Goal: Task Accomplishment & Management: Manage account settings

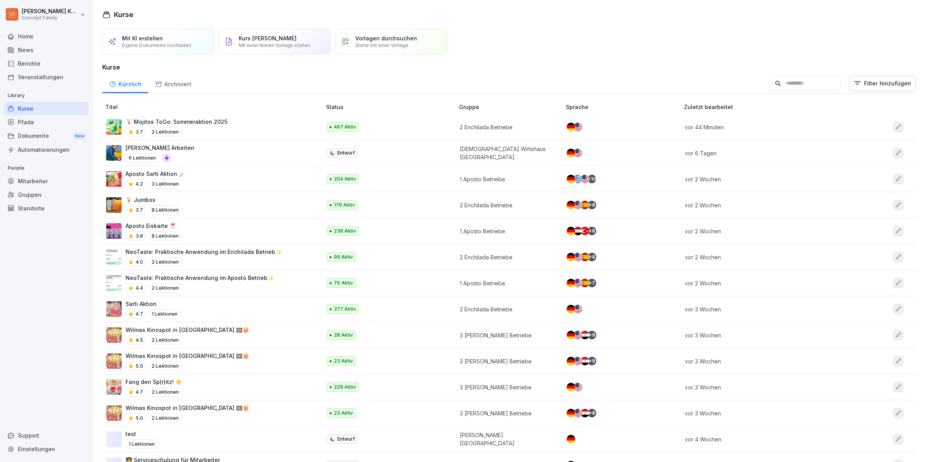
click at [34, 110] on div "Kurse" at bounding box center [46, 109] width 85 height 14
click at [208, 205] on div "🍹 Jumbos 3.7 8 Lektionen" at bounding box center [210, 205] width 208 height 19
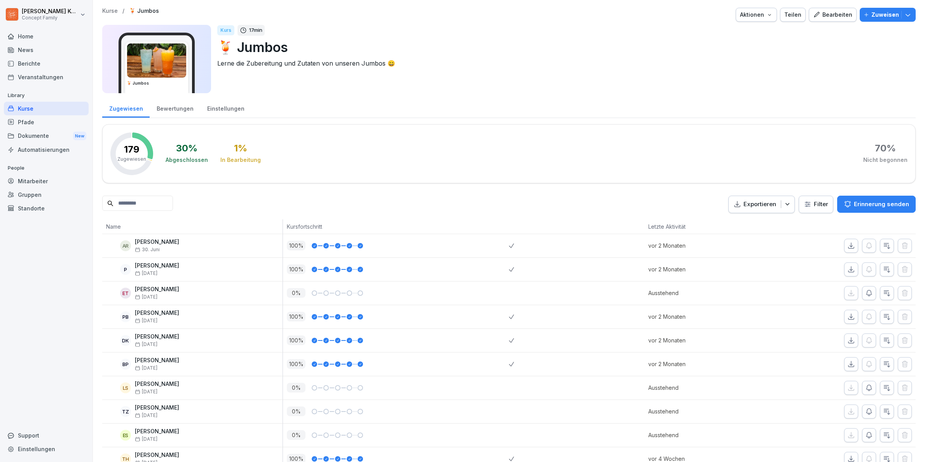
click at [173, 108] on div "Bewertungen" at bounding box center [175, 108] width 51 height 20
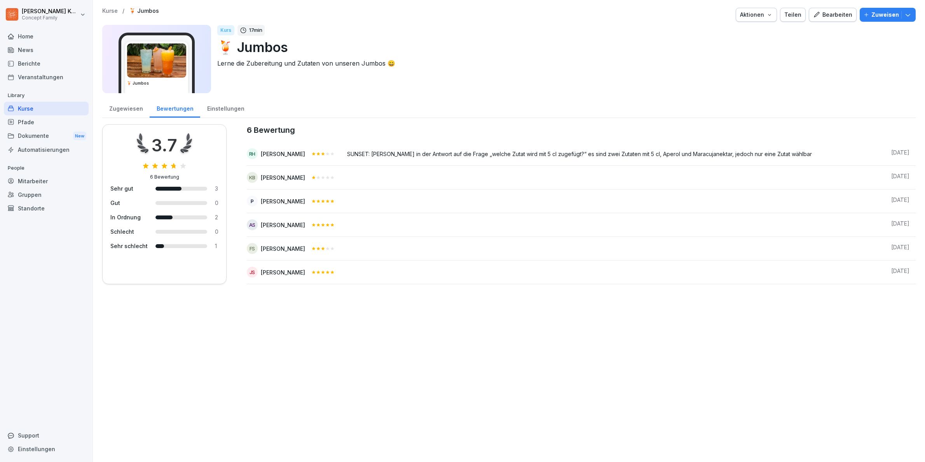
click at [30, 111] on div "Kurse" at bounding box center [46, 109] width 85 height 14
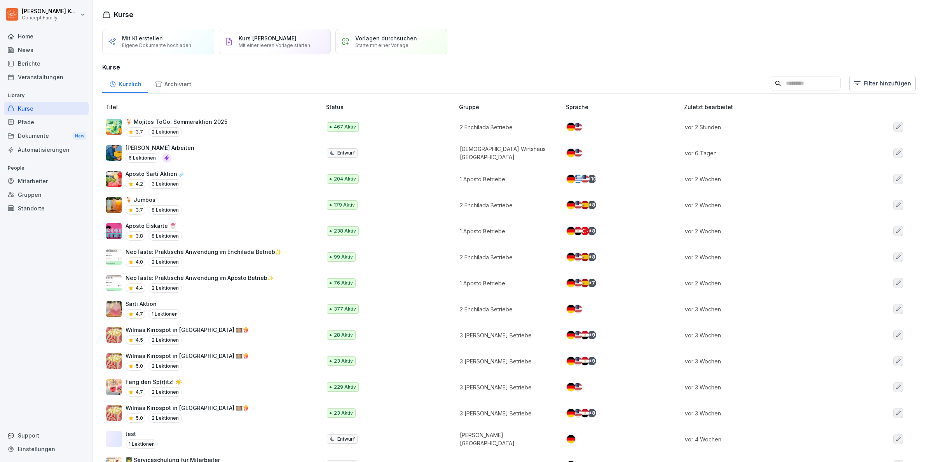
click at [29, 52] on div "News" at bounding box center [46, 50] width 85 height 14
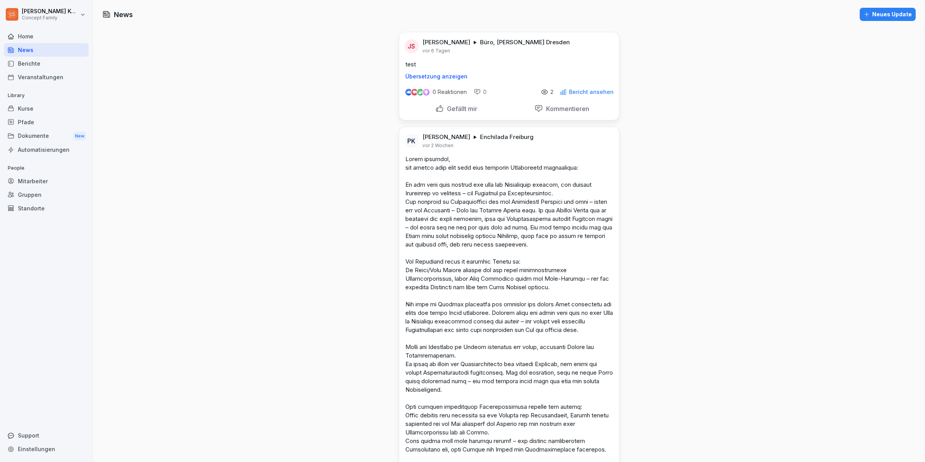
click at [28, 38] on div "Home" at bounding box center [46, 37] width 85 height 14
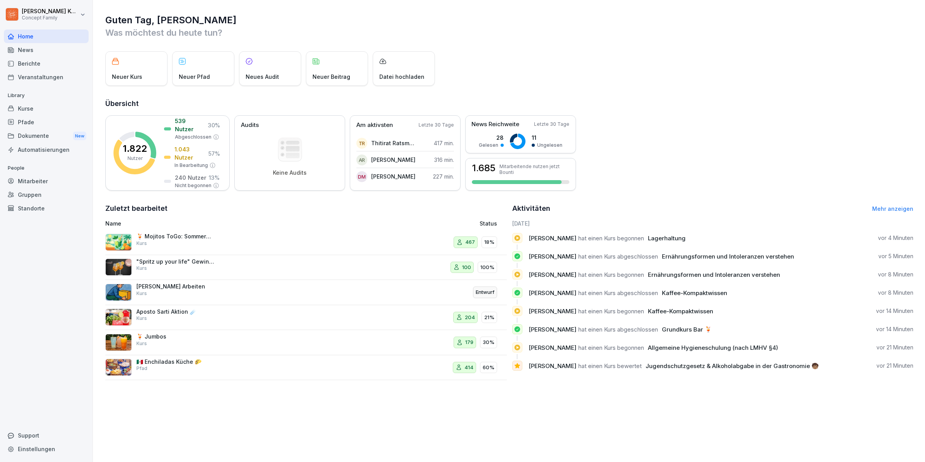
click at [212, 236] on p "🍹 Mojitos ToGo: Sommeraktion 2025" at bounding box center [175, 236] width 78 height 7
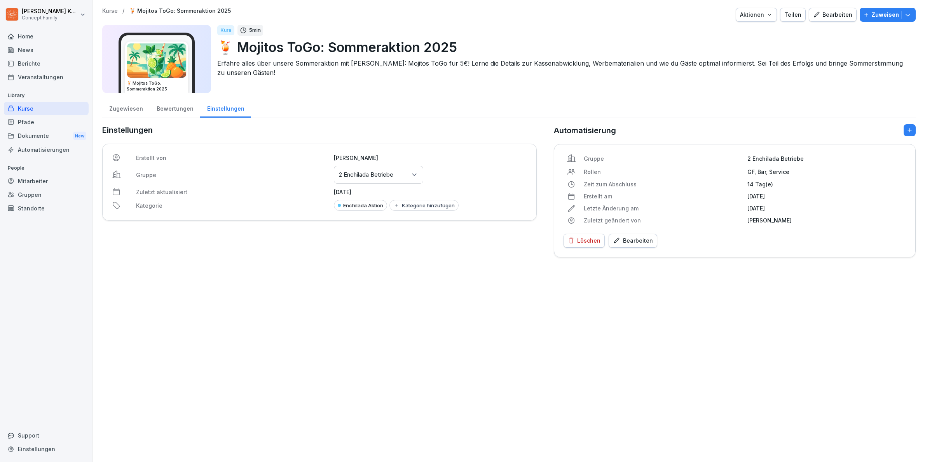
click at [832, 19] on div "Bearbeiten" at bounding box center [832, 14] width 39 height 9
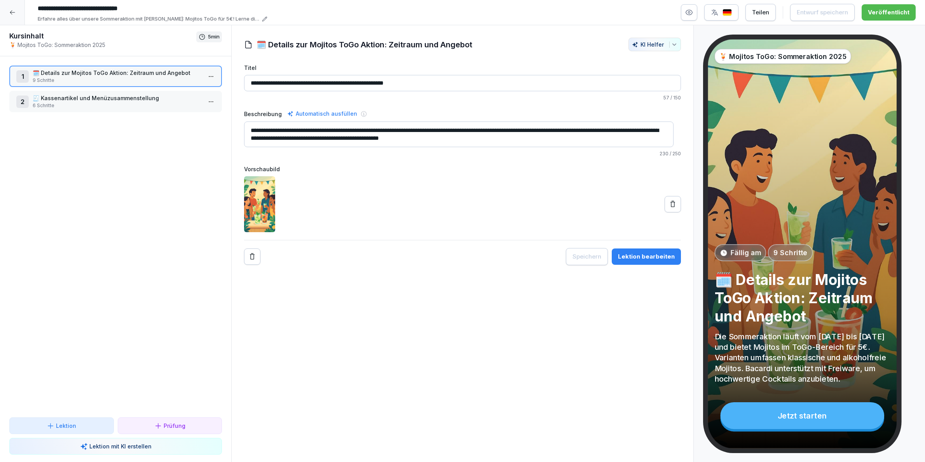
click at [643, 256] on div "Lektion bearbeiten" at bounding box center [646, 257] width 57 height 9
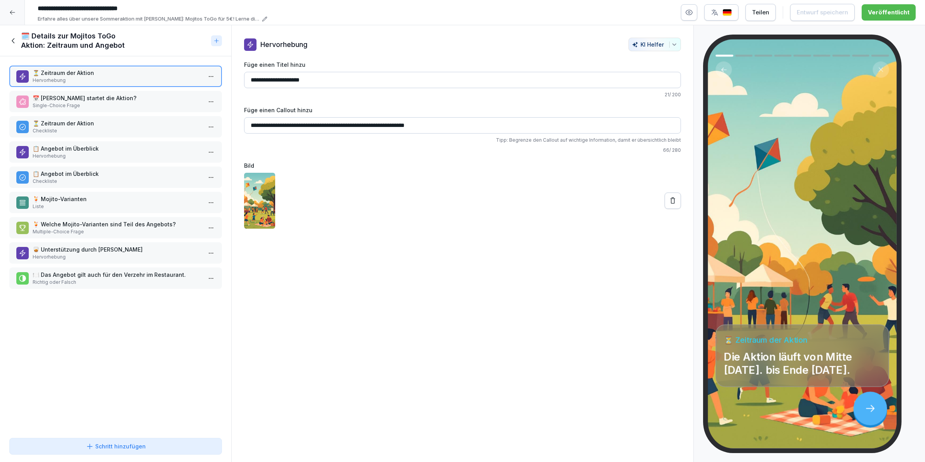
click at [103, 99] on p "📅 Wann startet die Aktion?" at bounding box center [117, 98] width 169 height 8
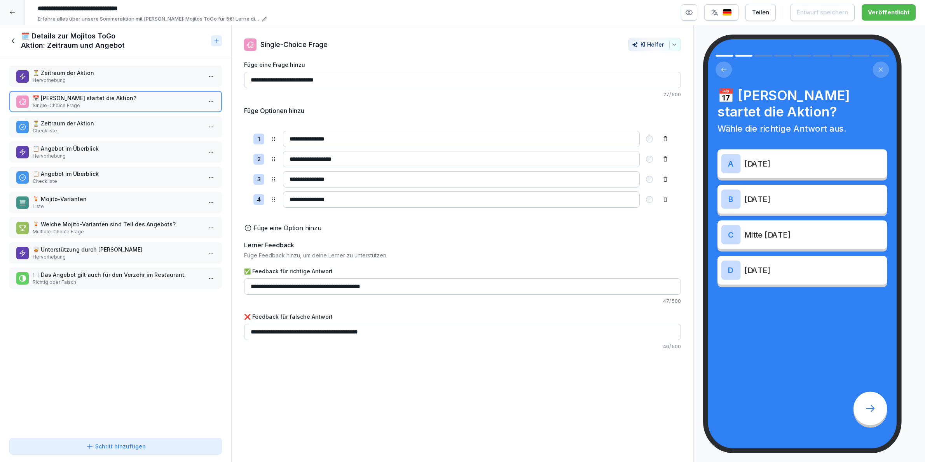
click at [106, 123] on p "⏳ Zeitraum der Aktion" at bounding box center [117, 123] width 169 height 8
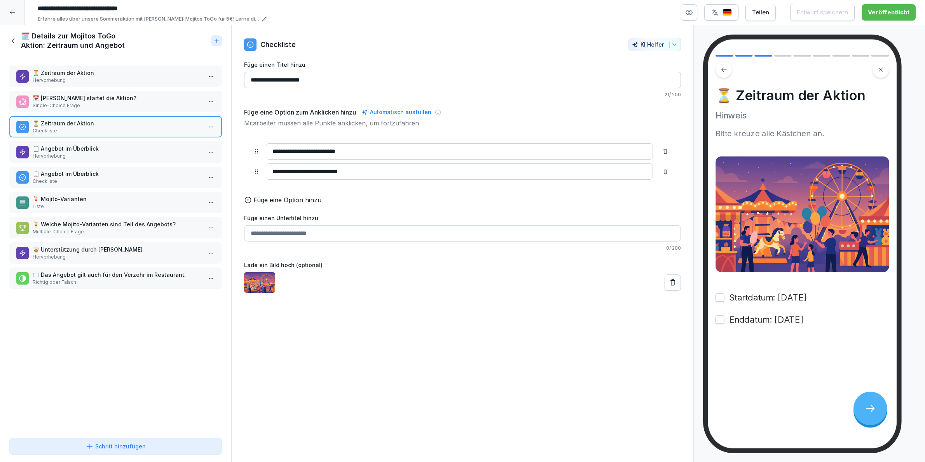
click at [115, 150] on div "📋 Angebot im Überblick Hervorhebung" at bounding box center [117, 152] width 169 height 15
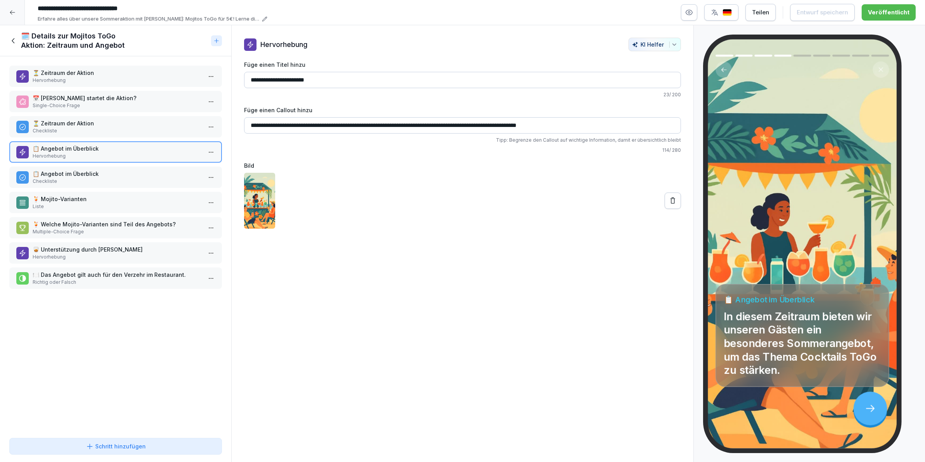
click at [118, 173] on p "📋 Angebot im Überblick" at bounding box center [117, 174] width 169 height 8
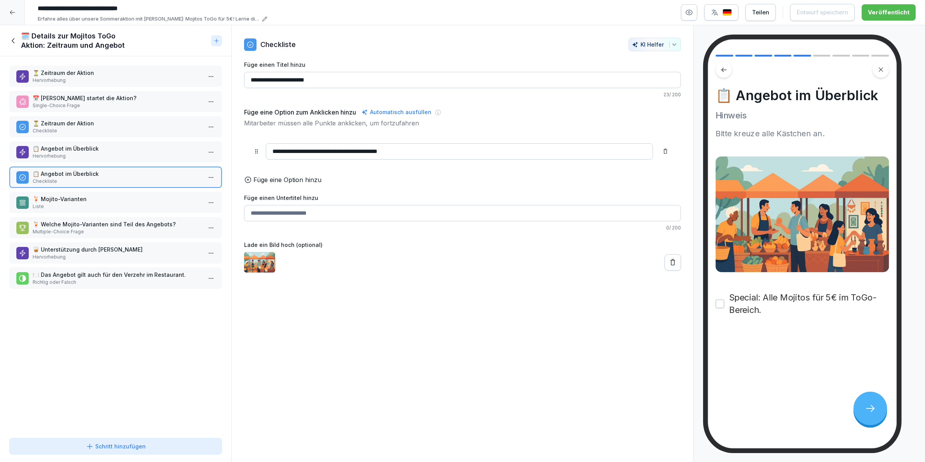
click at [101, 195] on p "🍹 Mojito-Varianten" at bounding box center [117, 199] width 169 height 8
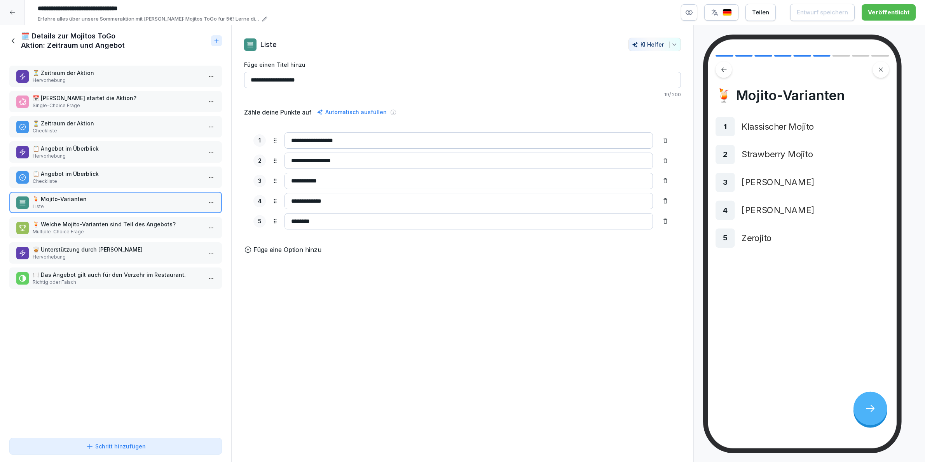
click at [109, 229] on p "Multiple-Choice Frage" at bounding box center [117, 232] width 169 height 7
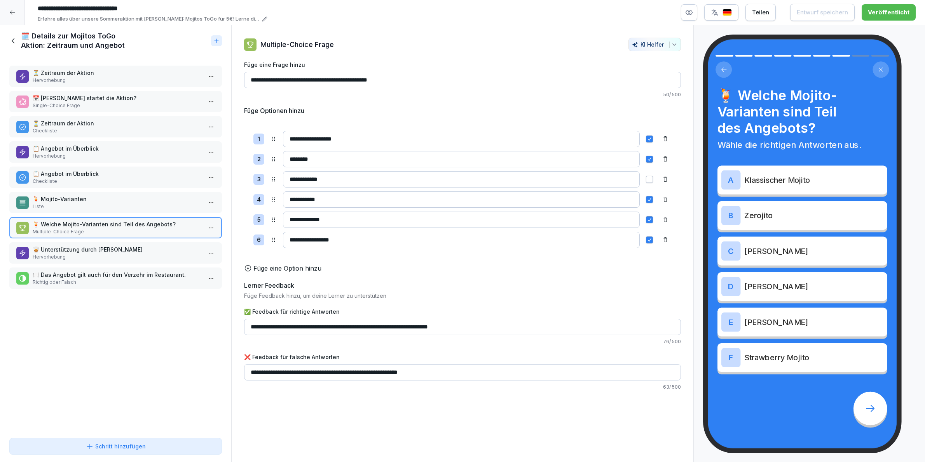
click at [124, 254] on p "Hervorhebung" at bounding box center [117, 257] width 169 height 7
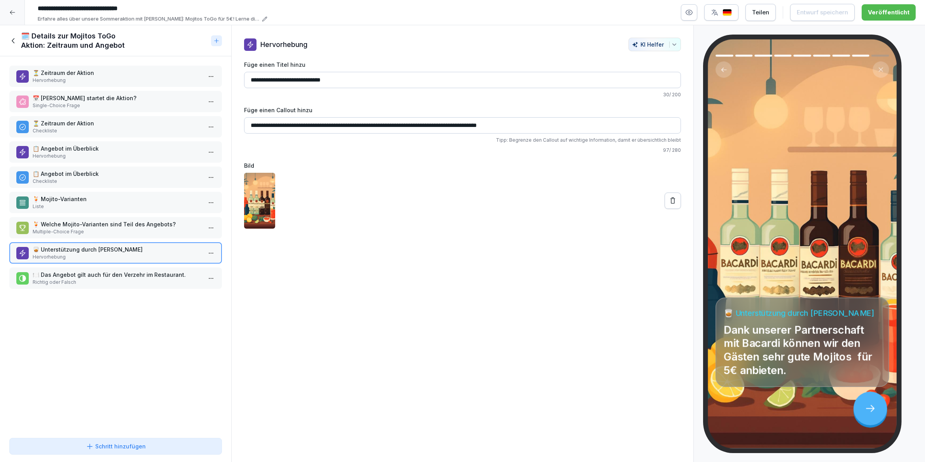
click at [117, 272] on p "🍽️ Das Angebot gilt auch für den Verzehr im Restaurant." at bounding box center [117, 275] width 169 height 8
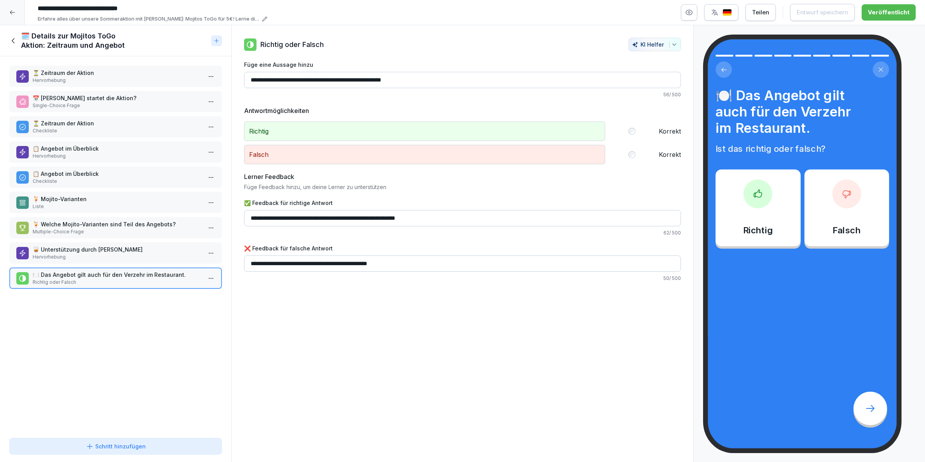
click at [11, 40] on icon at bounding box center [13, 41] width 9 height 9
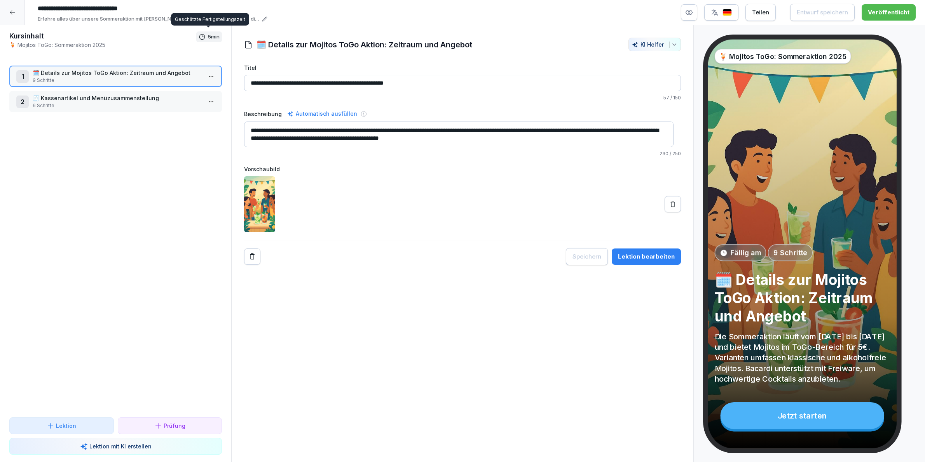
click at [124, 94] on p "🧾 Kassenartikel und Menüzusammenstellung" at bounding box center [117, 98] width 169 height 8
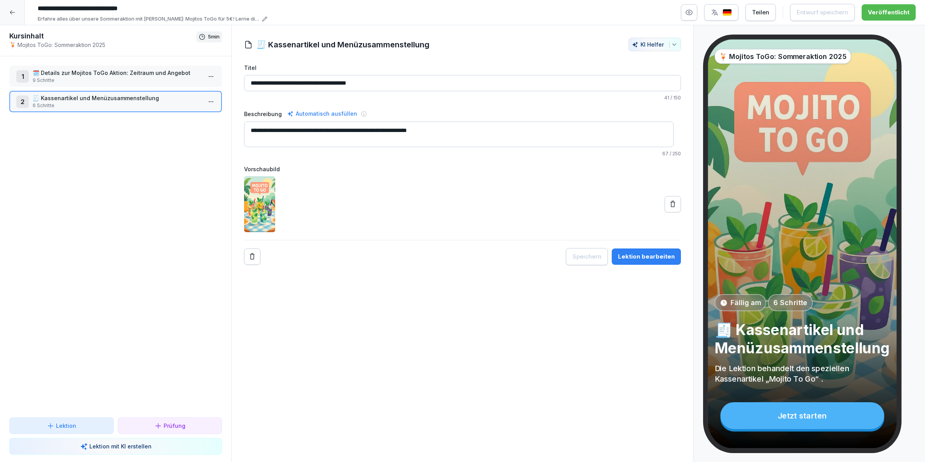
click at [651, 257] on div "Lektion bearbeiten" at bounding box center [646, 257] width 57 height 9
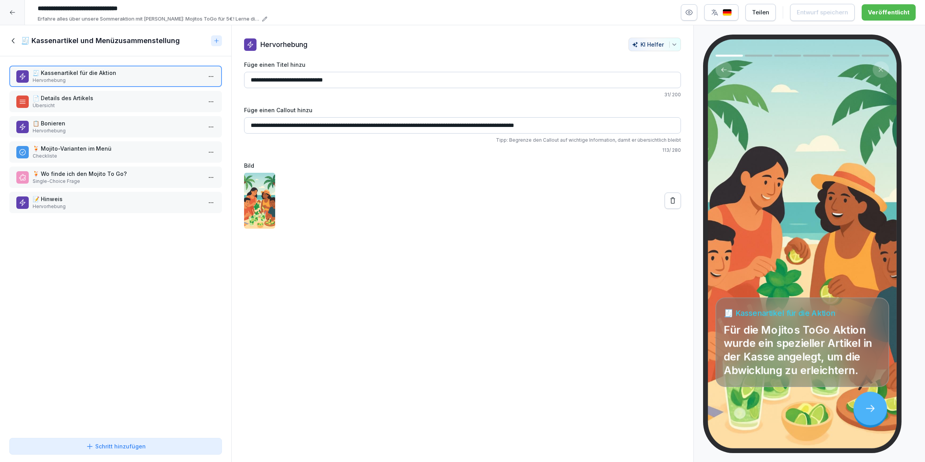
click at [63, 106] on p "Übersicht" at bounding box center [117, 105] width 169 height 7
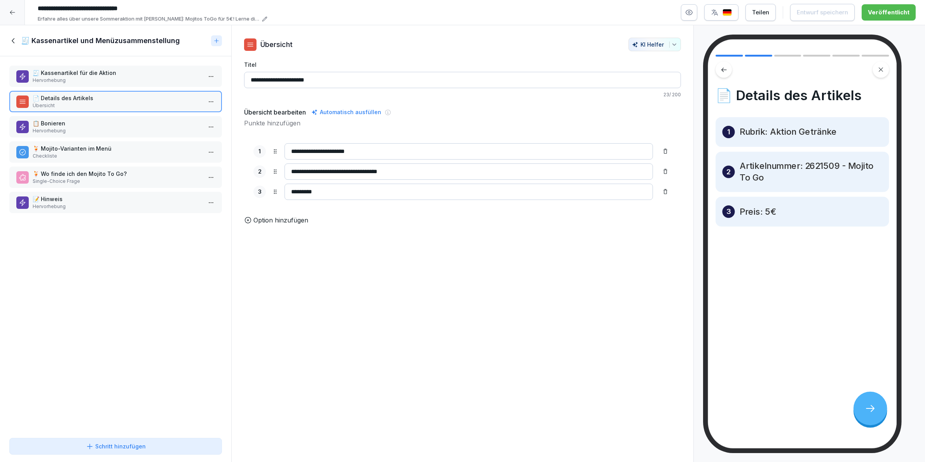
click at [100, 130] on p "Hervorhebung" at bounding box center [117, 130] width 169 height 7
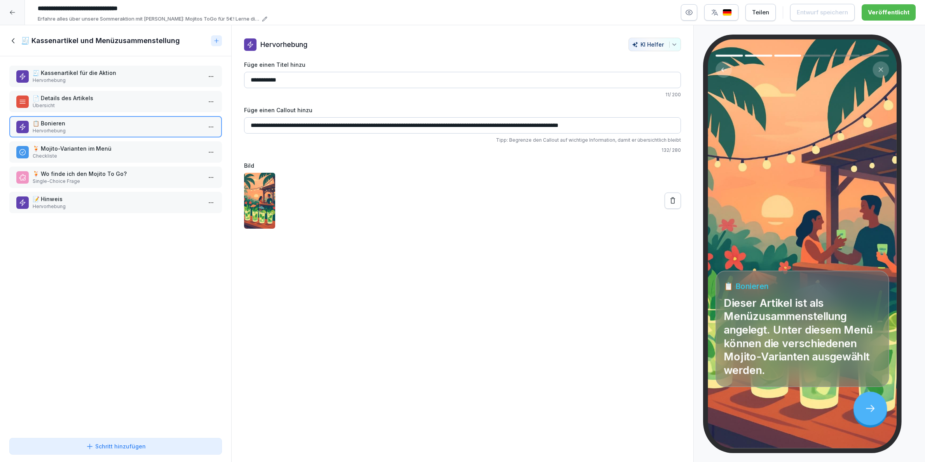
click at [90, 145] on p "🍹 Mojito-Varianten im Menü" at bounding box center [117, 149] width 169 height 8
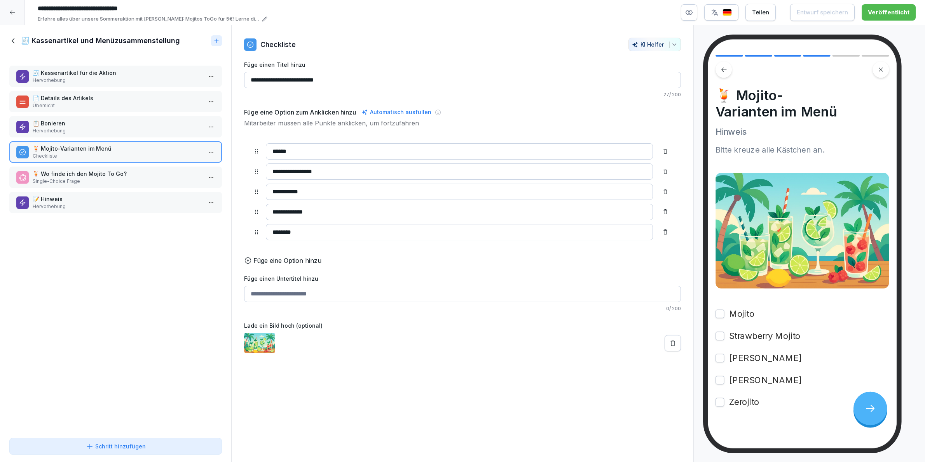
click at [106, 171] on p "🍹 Wo finde ich den Mojito To Go?" at bounding box center [117, 174] width 169 height 8
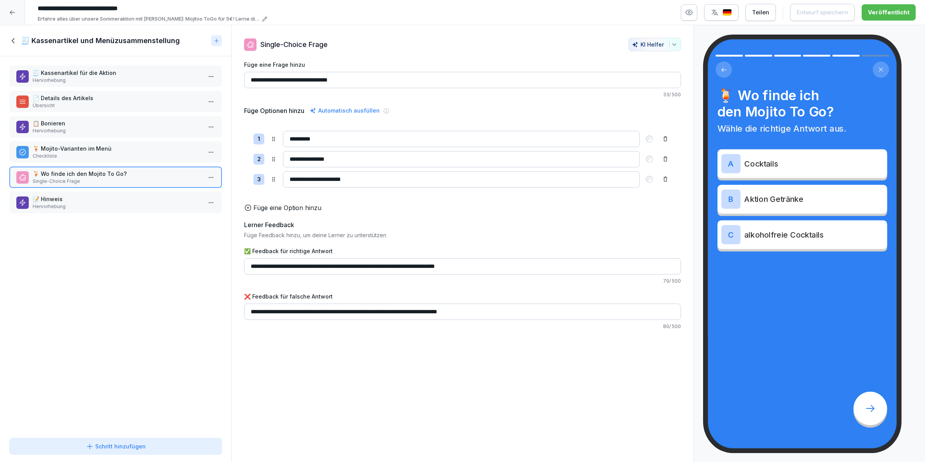
click at [62, 203] on p "Hervorhebung" at bounding box center [117, 206] width 169 height 7
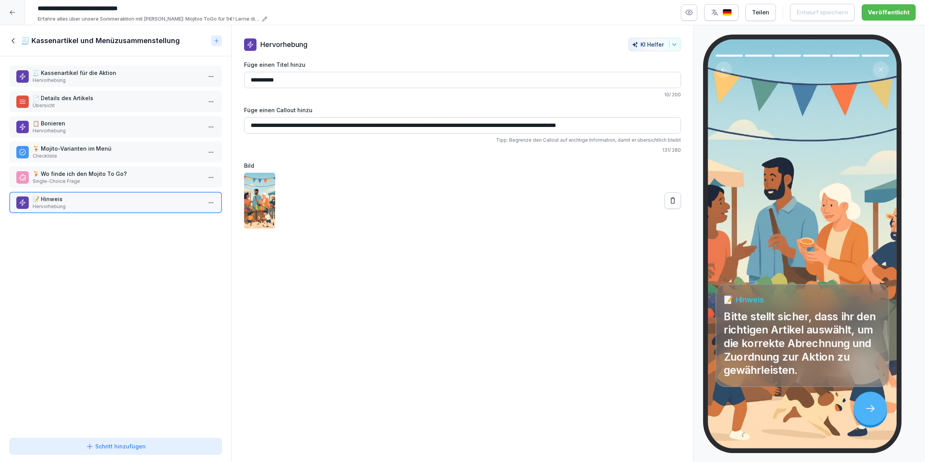
click at [18, 43] on div "🧾 Kassenartikel und Menüzusammenstellung" at bounding box center [108, 40] width 199 height 9
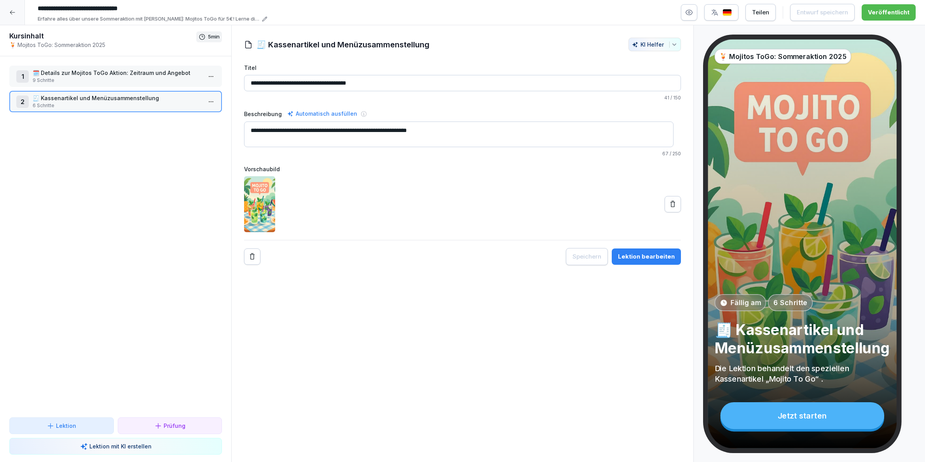
click at [14, 9] on icon at bounding box center [12, 12] width 6 height 6
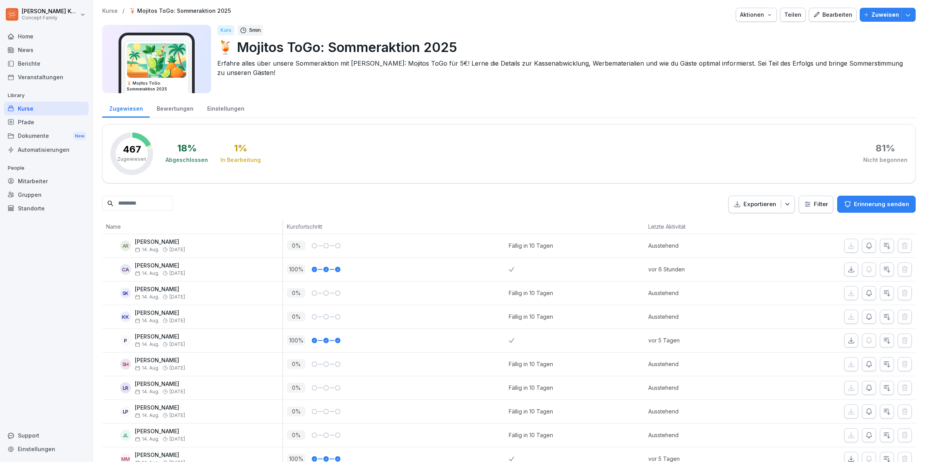
click at [30, 105] on div "Kurse" at bounding box center [46, 109] width 85 height 14
